Goal: Information Seeking & Learning: Compare options

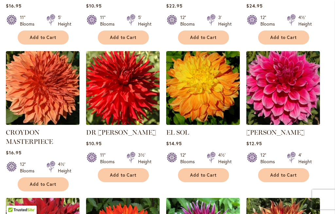
scroll to position [439, 0]
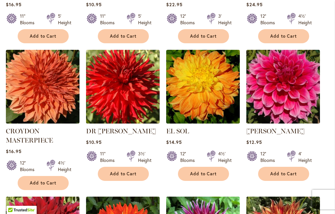
click at [288, 100] on img at bounding box center [283, 87] width 74 height 74
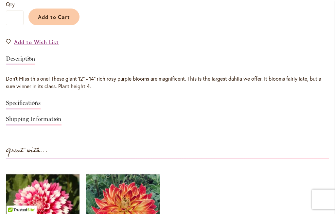
scroll to position [506, 0]
click at [25, 102] on link "Specifications" at bounding box center [23, 104] width 35 height 9
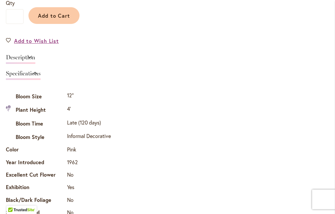
scroll to position [507, 0]
click at [27, 57] on link "Description" at bounding box center [20, 58] width 29 height 9
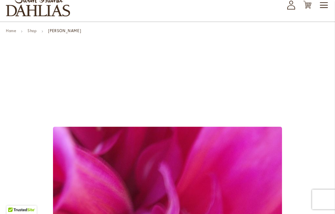
scroll to position [0, 0]
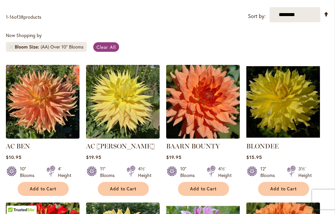
scroll to position [149, 0]
click at [121, 112] on img at bounding box center [123, 102] width 74 height 74
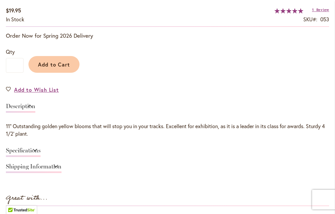
scroll to position [449, 0]
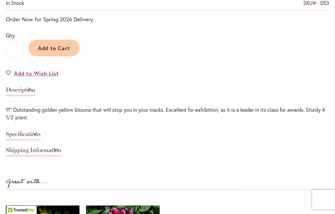
click at [27, 134] on link "Specifications" at bounding box center [23, 135] width 35 height 9
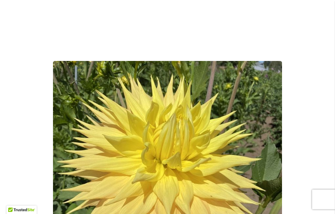
scroll to position [0, 0]
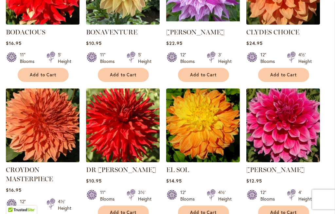
scroll to position [400, 0]
click at [207, 130] on img at bounding box center [203, 125] width 74 height 74
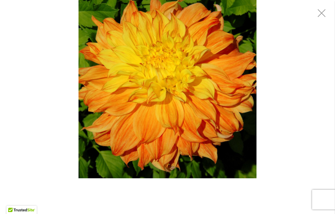
click at [267, 80] on div "EL SOL" at bounding box center [167, 89] width 335 height 178
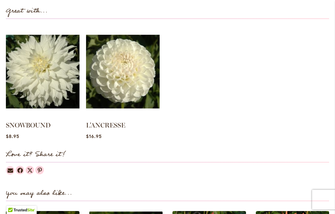
scroll to position [635, 0]
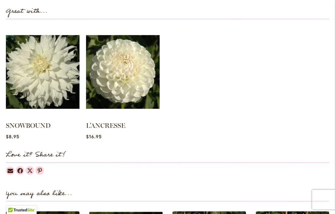
click at [45, 75] on img at bounding box center [43, 72] width 74 height 92
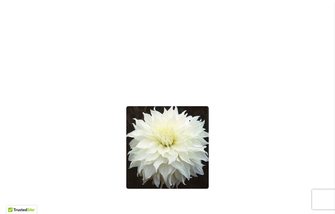
scroll to position [107, 0]
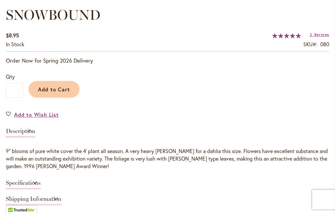
scroll to position [436, 0]
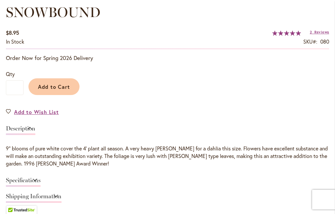
click at [33, 177] on link "Specifications" at bounding box center [23, 181] width 35 height 9
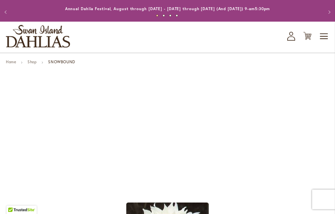
scroll to position [3, 0]
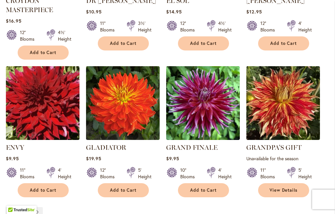
scroll to position [569, 0]
click at [33, 105] on img at bounding box center [43, 103] width 74 height 74
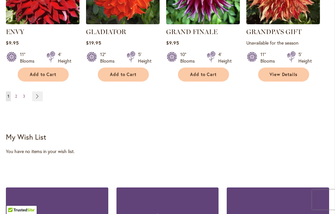
scroll to position [684, 0]
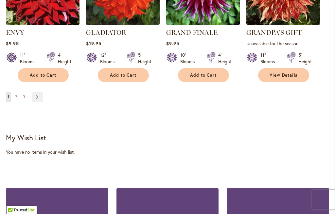
click at [16, 98] on span "2" at bounding box center [16, 96] width 2 height 5
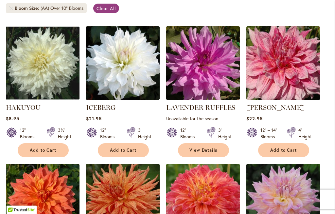
scroll to position [187, 0]
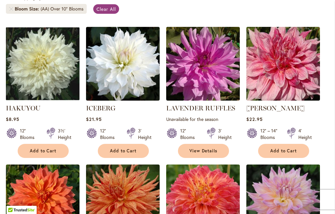
click at [300, 70] on img at bounding box center [283, 64] width 74 height 74
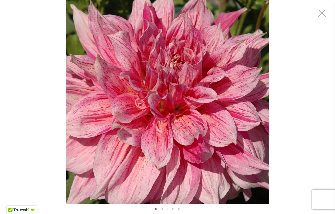
scroll to position [240, 0]
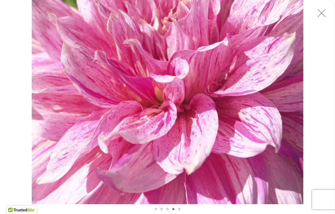
click at [248, 144] on img "MAKI" at bounding box center [168, 102] width 272 height 204
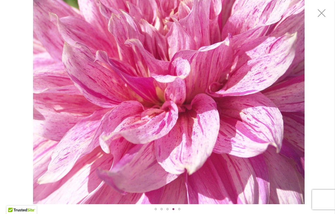
click at [213, 105] on img "MAKI" at bounding box center [169, 102] width 272 height 204
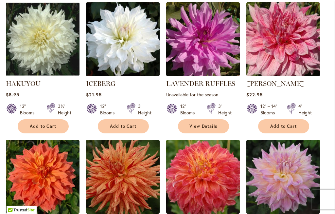
scroll to position [211, 0]
click at [289, 44] on img at bounding box center [283, 39] width 74 height 74
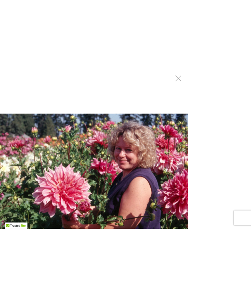
scroll to position [389, 0]
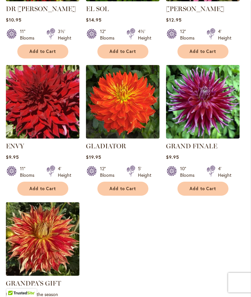
scroll to position [702, 0]
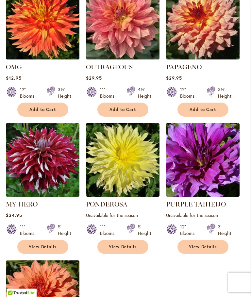
scroll to position [640, 0]
click at [43, 166] on img at bounding box center [43, 160] width 74 height 74
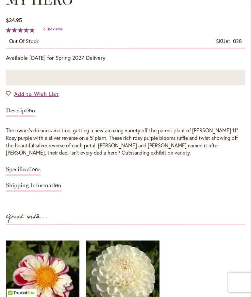
scroll to position [361, 0]
click at [21, 117] on link "Description" at bounding box center [20, 112] width 29 height 9
click at [21, 171] on link "Specifications" at bounding box center [23, 171] width 35 height 9
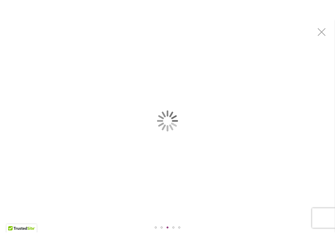
scroll to position [0, 0]
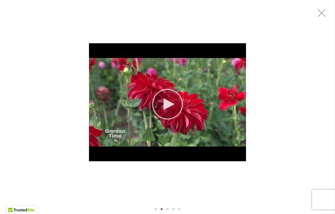
click at [174, 103] on div "MY HERO" at bounding box center [167, 102] width 335 height 204
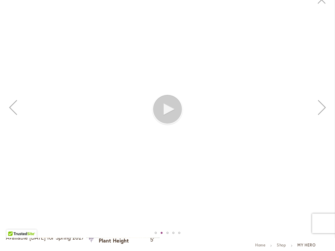
scroll to position [206, 0]
click at [12, 108] on div "Previous" at bounding box center [13, 121] width 26 height 26
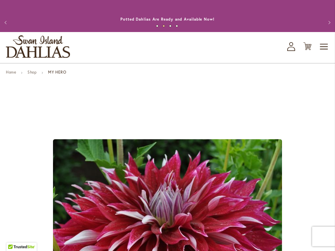
scroll to position [0, 0]
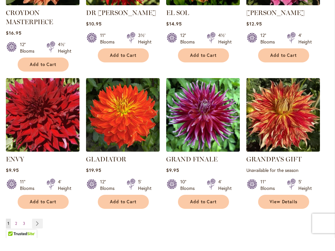
scroll to position [544, 0]
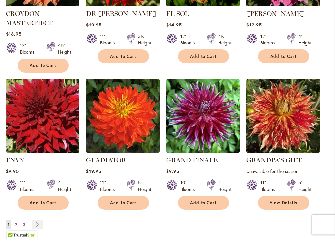
click at [37, 118] on img at bounding box center [43, 128] width 74 height 74
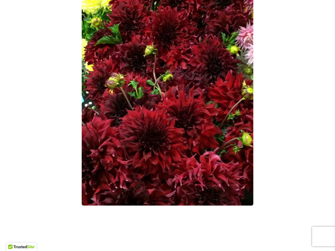
scroll to position [159, 0]
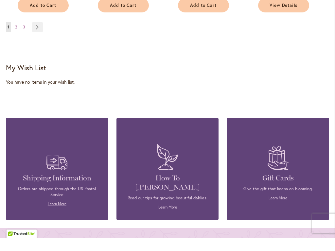
scroll to position [733, 0]
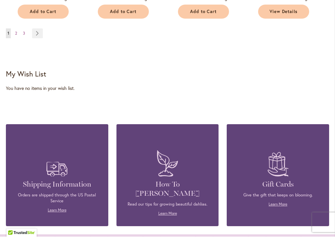
click at [16, 43] on link "Page 2" at bounding box center [15, 48] width 5 height 10
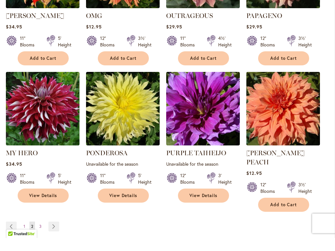
scroll to position [541, 0]
click at [45, 113] on img at bounding box center [43, 122] width 74 height 74
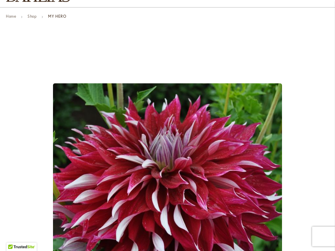
scroll to position [53, 0]
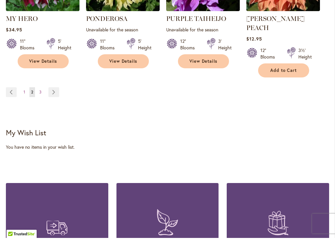
scroll to position [675, 0]
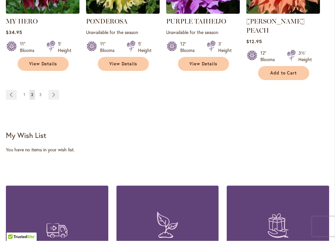
click at [38, 100] on link "Page 3" at bounding box center [41, 105] width 6 height 10
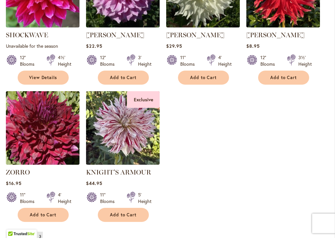
scroll to position [247, 0]
click at [33, 141] on img at bounding box center [43, 141] width 74 height 74
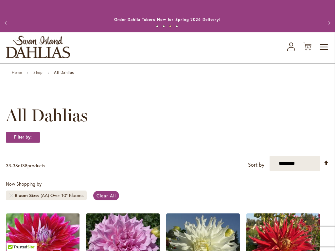
click at [6, 16] on button "Previous" at bounding box center [6, 22] width 13 height 13
click at [10, 16] on button "Previous" at bounding box center [6, 22] width 13 height 13
click at [7, 16] on button "Previous" at bounding box center [6, 22] width 13 height 13
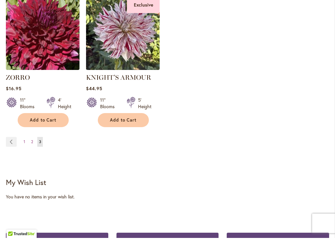
scroll to position [343, 0]
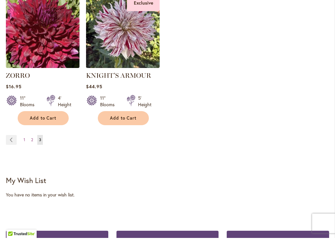
click at [27, 149] on link "Page 1" at bounding box center [24, 154] width 5 height 10
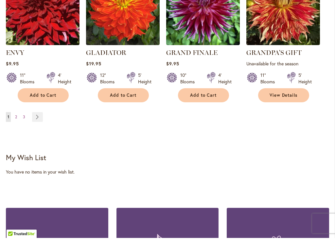
scroll to position [650, 0]
click at [14, 125] on link "Page 2" at bounding box center [15, 130] width 5 height 10
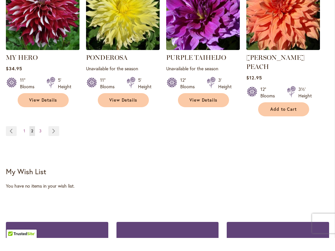
scroll to position [646, 0]
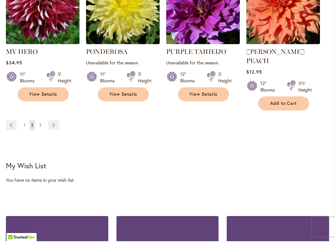
click at [39, 130] on link "Page 3" at bounding box center [41, 135] width 6 height 10
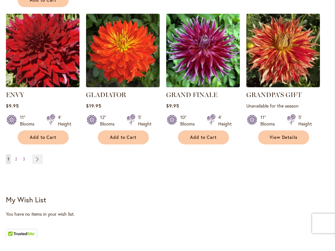
scroll to position [608, 0]
click at [39, 168] on link "Page Next" at bounding box center [37, 173] width 11 height 10
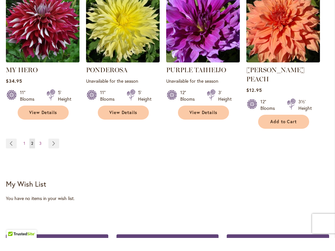
scroll to position [624, 0]
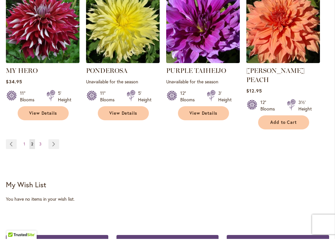
click at [22, 152] on link "Page 1" at bounding box center [24, 157] width 5 height 10
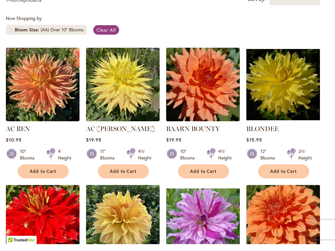
scroll to position [166, 0]
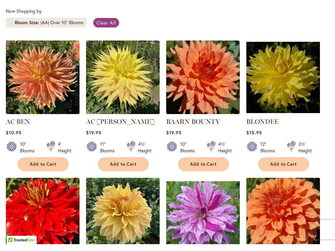
click at [124, 82] on img at bounding box center [123, 85] width 74 height 74
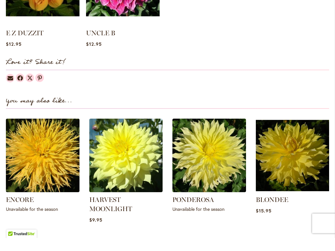
scroll to position [724, 0]
click at [128, 176] on img at bounding box center [126, 169] width 74 height 74
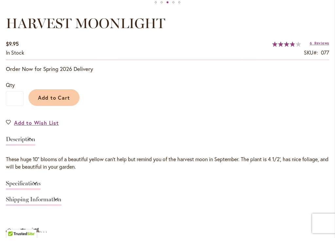
scroll to position [418, 0]
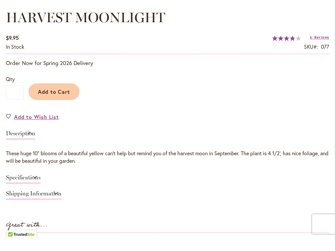
click at [40, 187] on link "Specifications" at bounding box center [23, 191] width 35 height 9
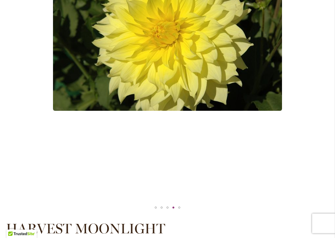
scroll to position [206, 0]
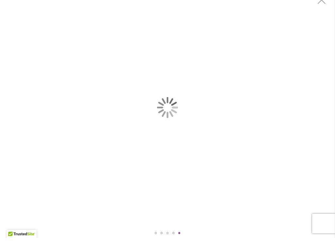
scroll to position [0, 0]
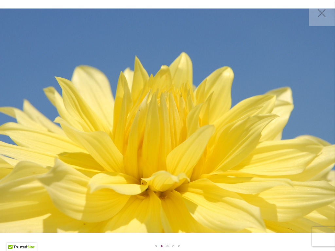
click at [188, 151] on img "Harvest Moonlight" at bounding box center [167, 121] width 335 height 224
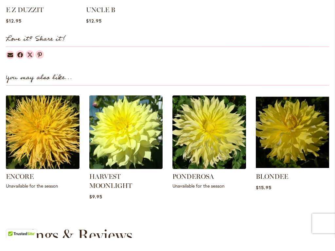
scroll to position [750, 0]
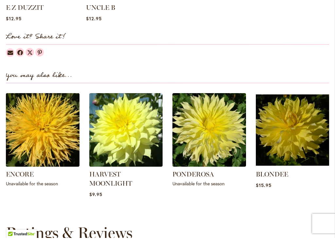
click at [131, 149] on img at bounding box center [126, 143] width 74 height 74
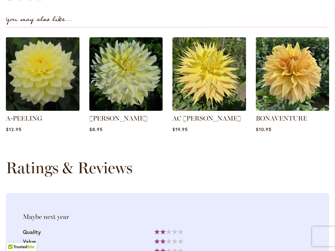
scroll to position [817, 0]
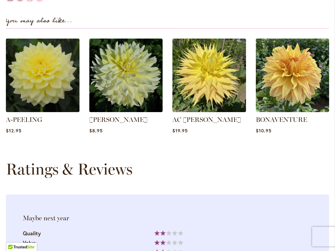
click at [126, 83] on img at bounding box center [126, 76] width 74 height 74
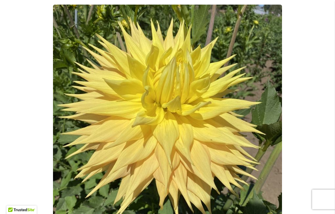
scroll to position [135, 0]
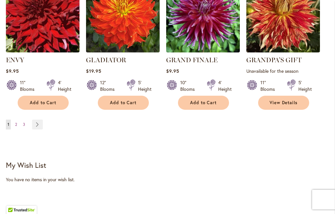
scroll to position [657, 0]
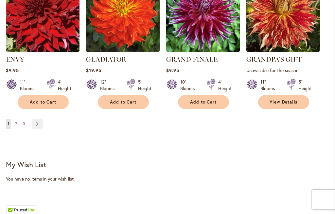
click at [17, 125] on span "2" at bounding box center [16, 123] width 2 height 5
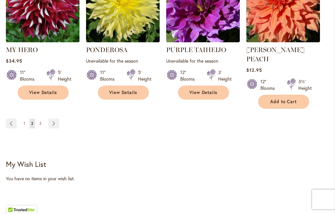
scroll to position [651, 0]
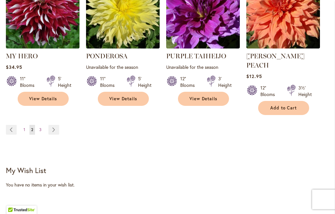
click at [41, 127] on span "3" at bounding box center [40, 129] width 2 height 5
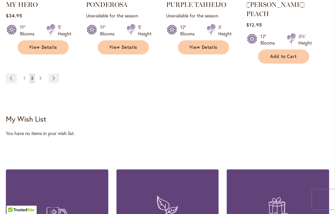
scroll to position [702, 0]
click at [40, 76] on span "3" at bounding box center [40, 78] width 2 height 5
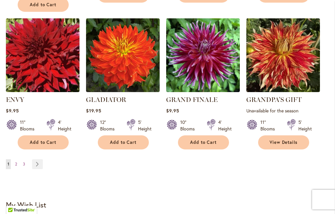
scroll to position [616, 0]
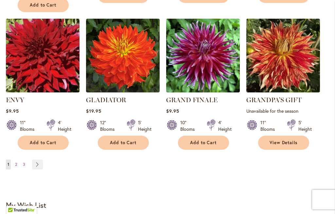
click at [41, 52] on img at bounding box center [43, 56] width 74 height 74
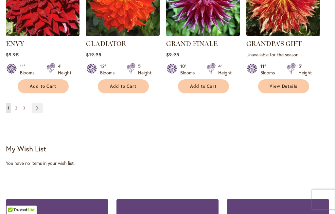
scroll to position [673, 0]
click at [19, 108] on link "Page 2" at bounding box center [15, 108] width 5 height 10
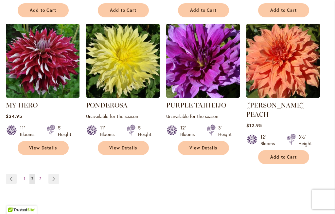
scroll to position [602, 0]
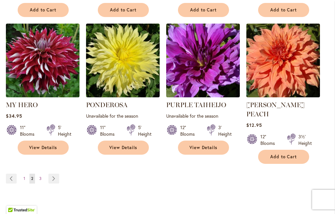
click at [42, 173] on link "Page 3" at bounding box center [41, 178] width 6 height 10
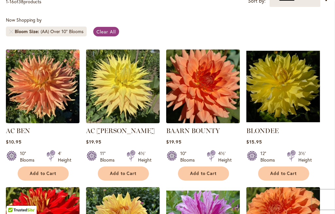
scroll to position [164, 0]
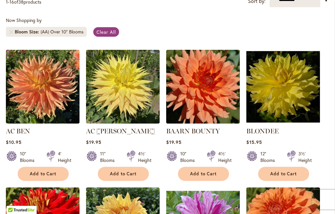
click at [123, 86] on img at bounding box center [123, 87] width 74 height 74
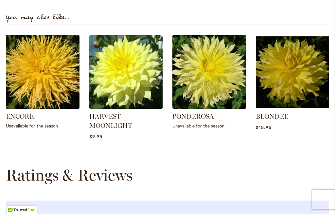
scroll to position [821, 0]
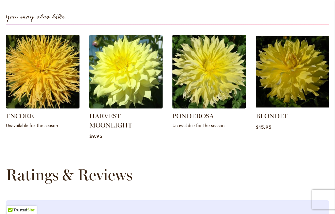
click at [137, 86] on img at bounding box center [126, 72] width 74 height 74
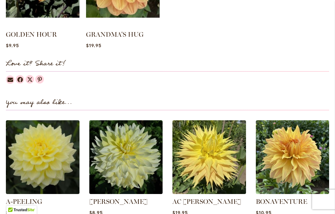
scroll to position [736, 0]
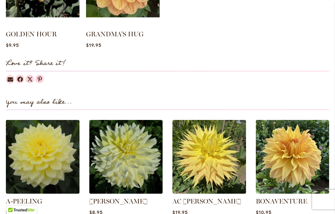
click at [133, 165] on img at bounding box center [126, 157] width 74 height 74
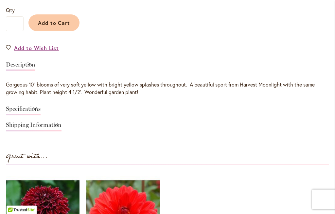
scroll to position [497, 0]
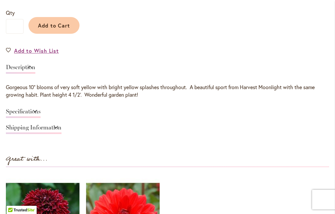
click at [28, 111] on link "Specifications" at bounding box center [23, 112] width 35 height 9
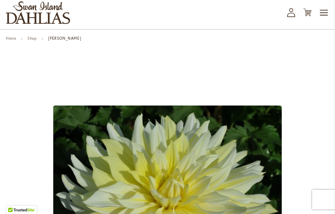
scroll to position [0, 0]
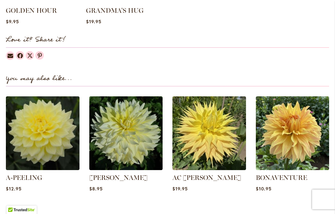
scroll to position [760, 0]
click at [131, 145] on img at bounding box center [126, 133] width 74 height 74
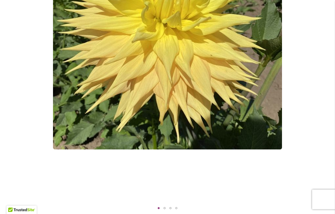
scroll to position [216, 0]
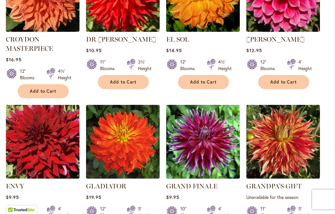
scroll to position [530, 0]
click at [204, 141] on img at bounding box center [203, 142] width 74 height 74
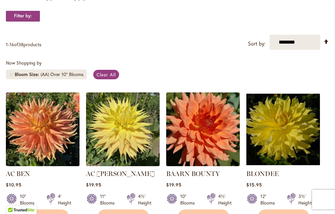
scroll to position [121, 0]
